Goal: Task Accomplishment & Management: Use online tool/utility

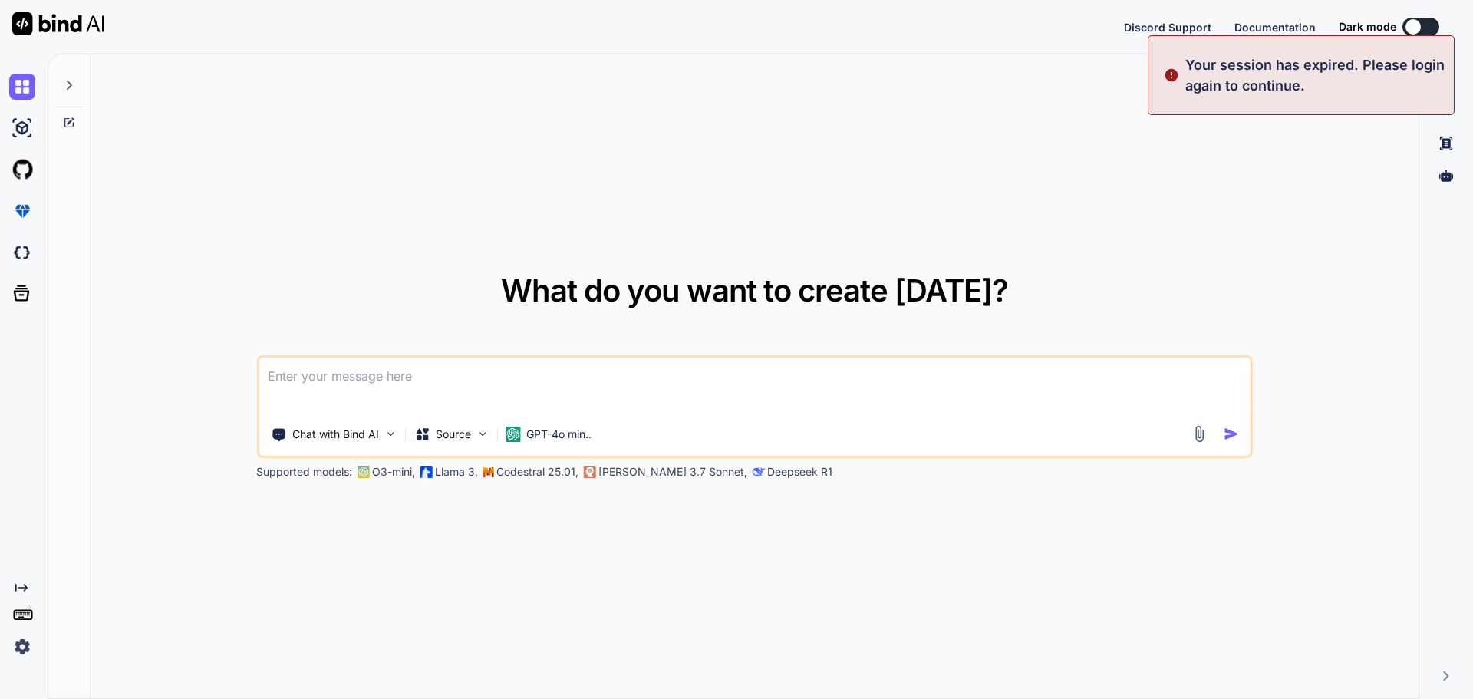
type textarea "x"
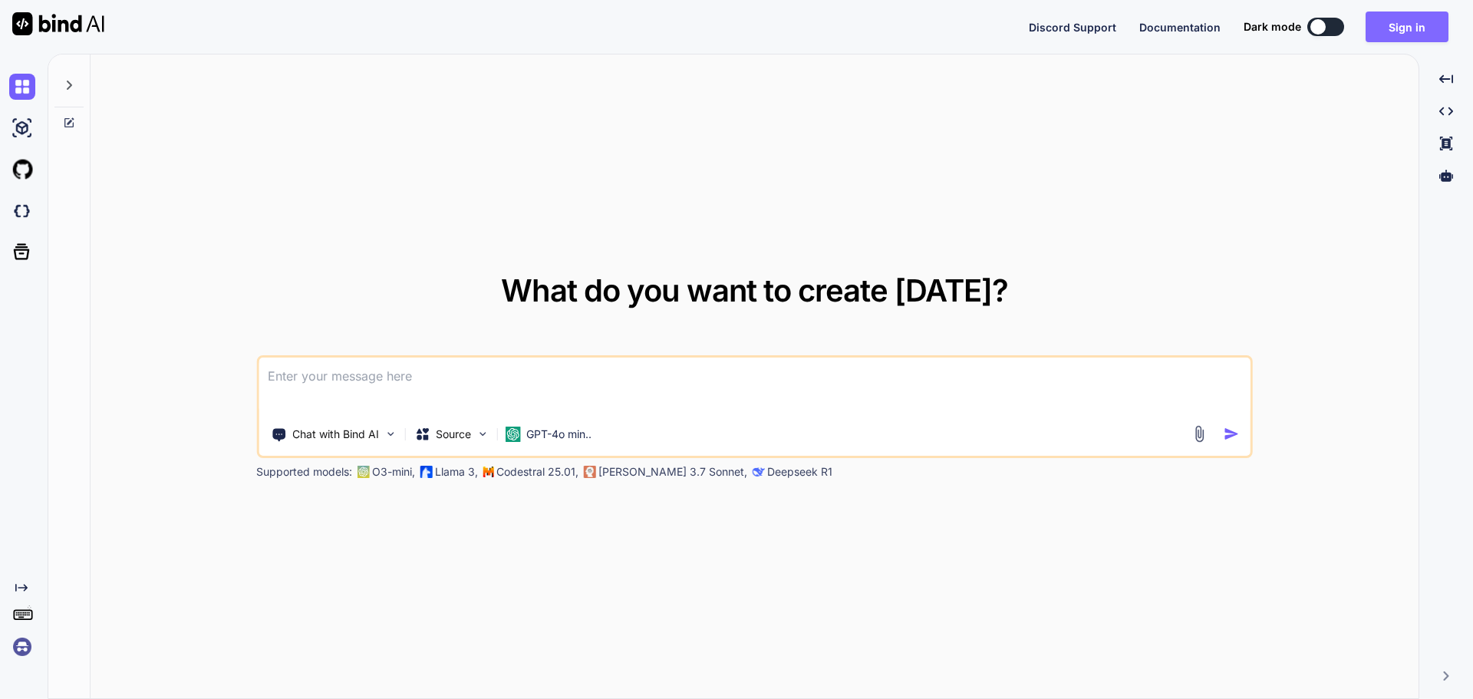
click at [1397, 35] on button "Sign in" at bounding box center [1406, 27] width 83 height 31
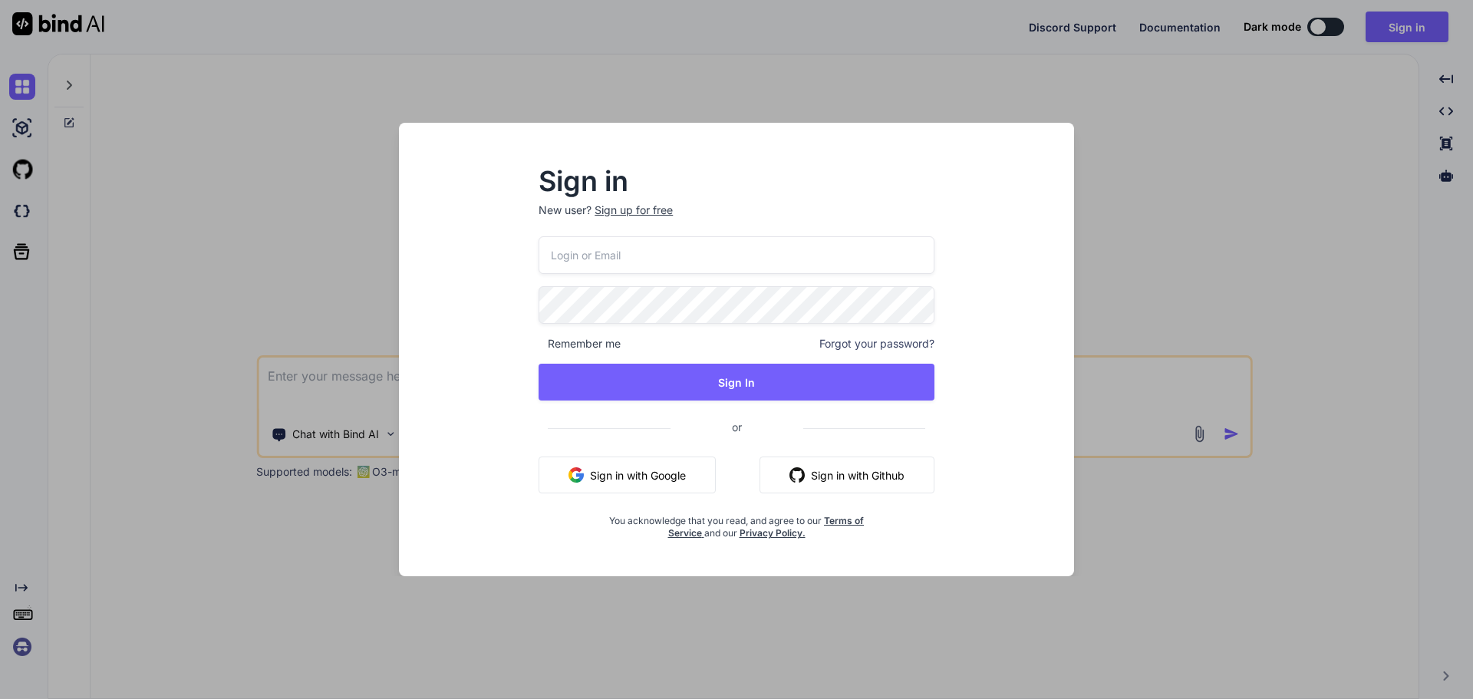
type input "[EMAIL_ADDRESS][DOMAIN_NAME]"
click at [538, 364] on button "Sign In" at bounding box center [736, 382] width 396 height 37
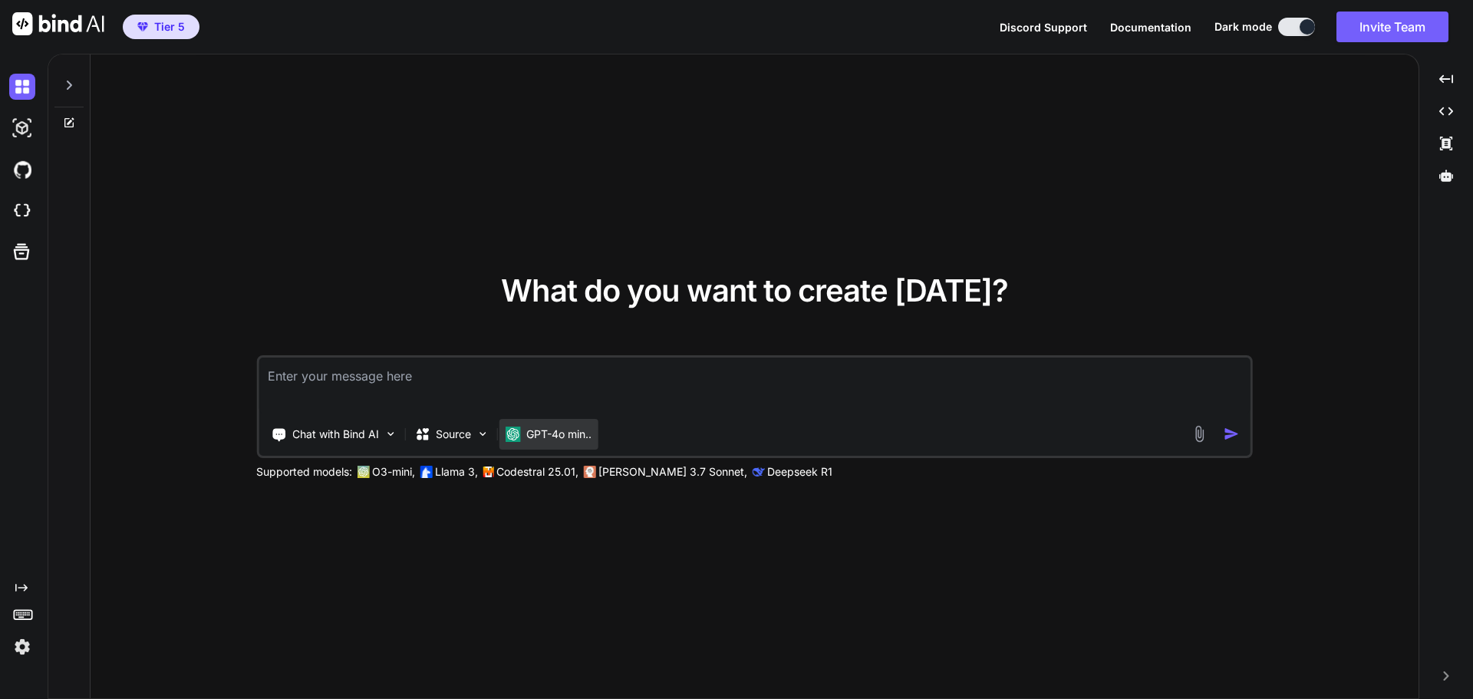
click at [553, 435] on p "GPT-4o min.." at bounding box center [558, 433] width 65 height 15
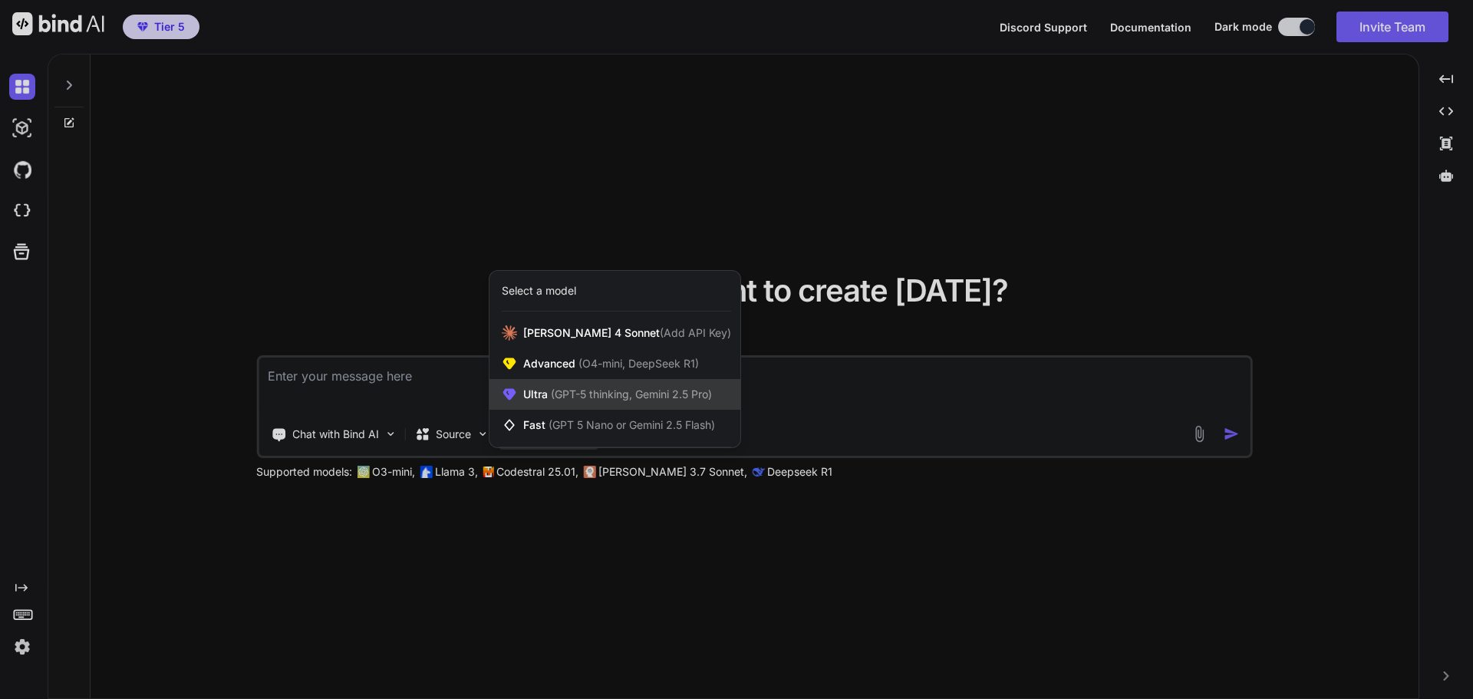
click at [567, 400] on span "(GPT-5 thinking, Gemini 2.5 Pro)" at bounding box center [630, 393] width 164 height 13
type textarea "x"
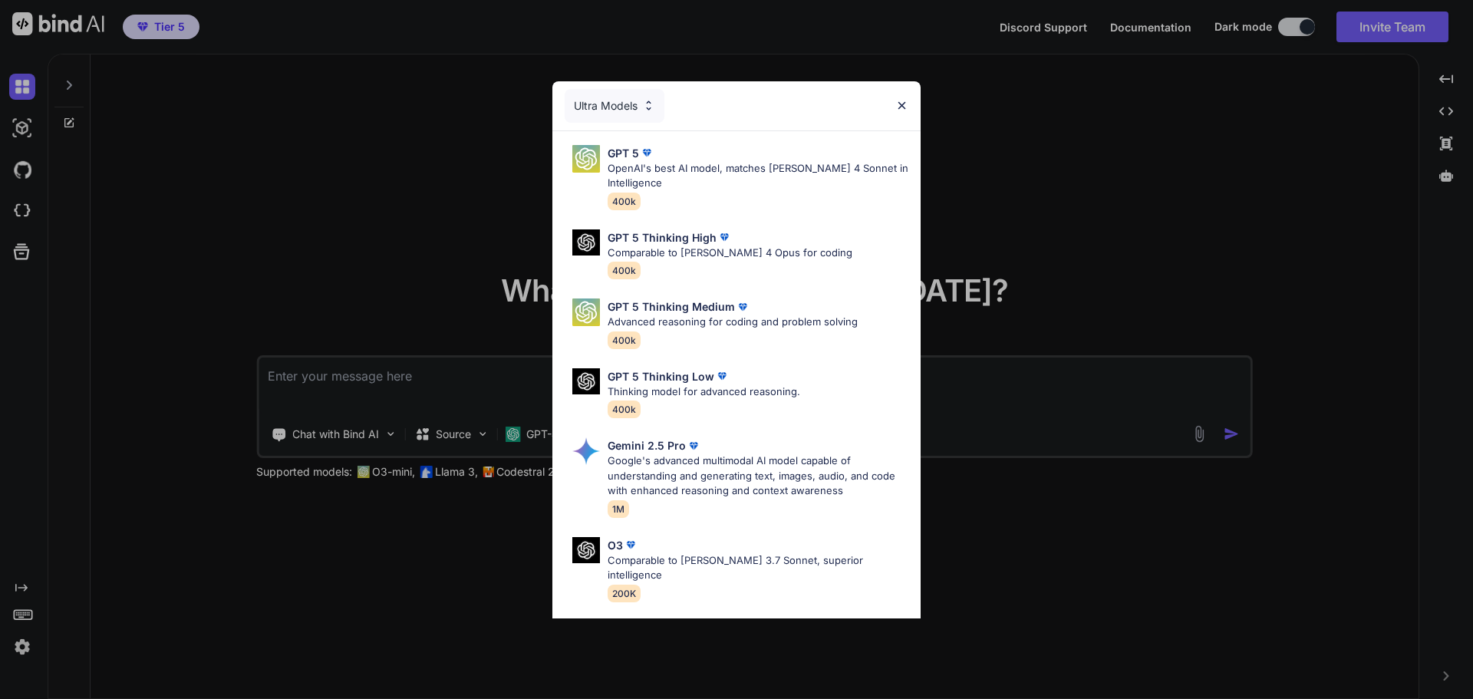
click at [436, 254] on div "Ultra Models GPT 5 OpenAI's best AI model, matches [PERSON_NAME] 4 Sonnet in In…" at bounding box center [736, 349] width 1473 height 699
